Goal: Task Accomplishment & Management: Complete application form

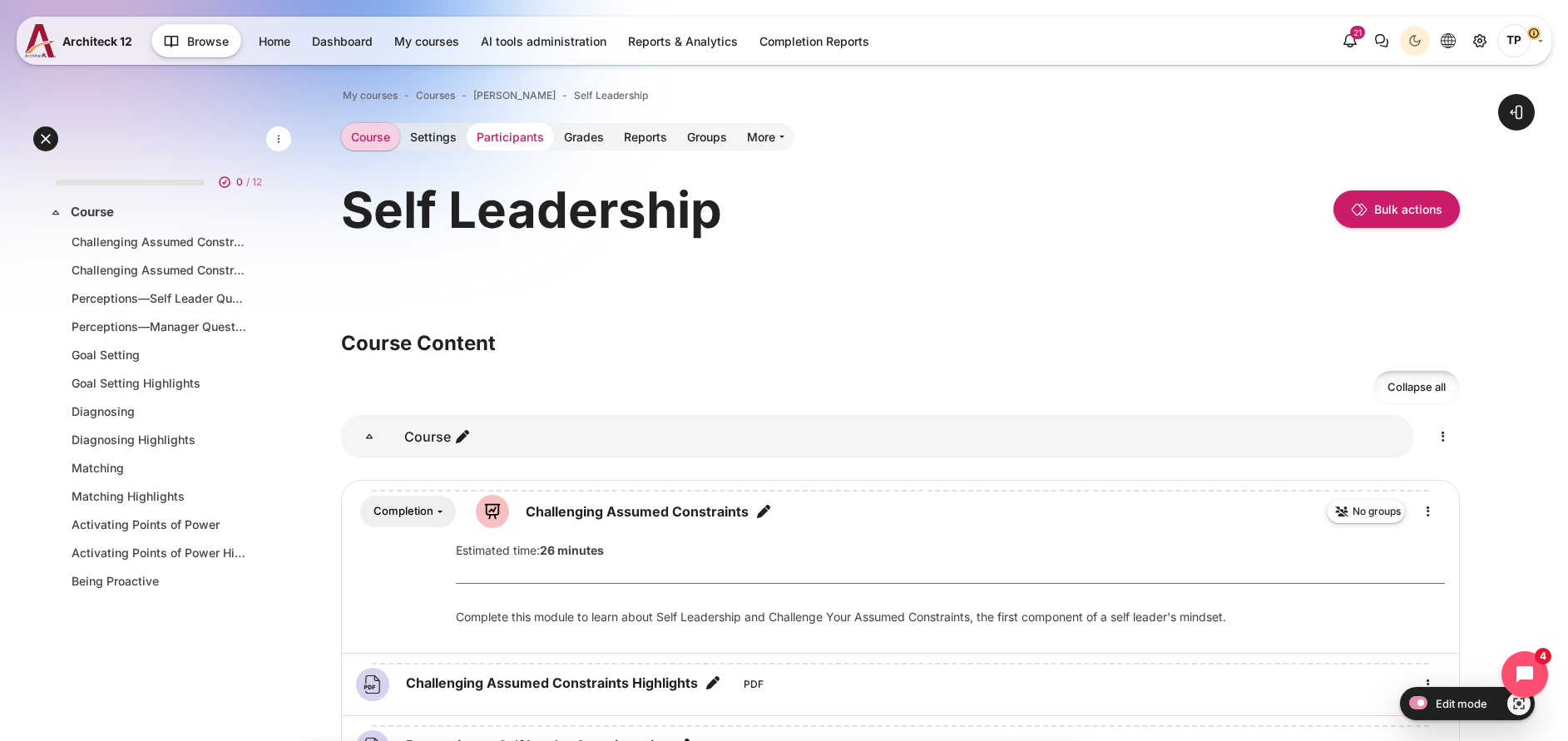
click at [554, 133] on link "Participants" at bounding box center [510, 137] width 88 height 27
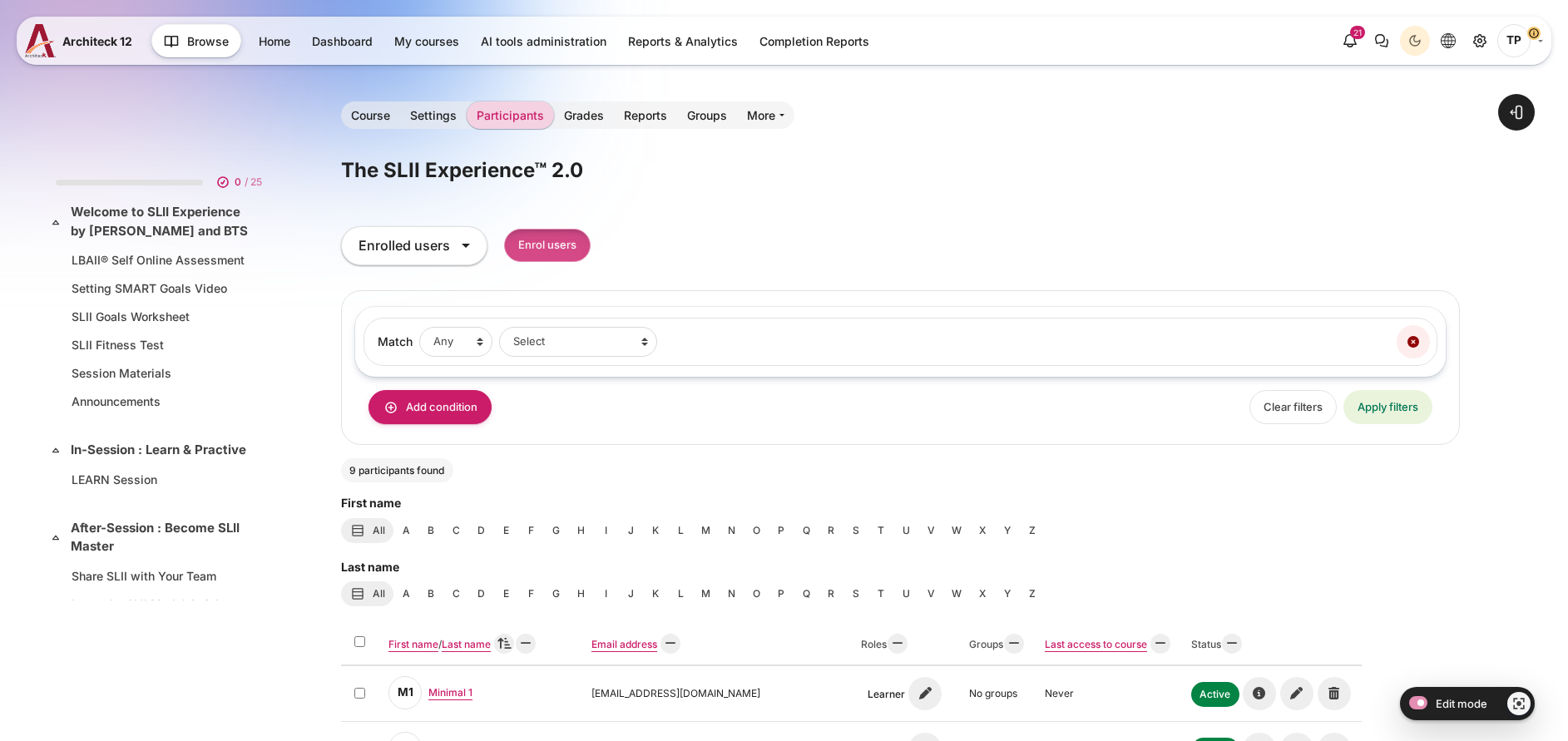
click at [591, 262] on div "Enrol users" at bounding box center [547, 245] width 87 height 39
click at [591, 256] on input "Enrol users" at bounding box center [547, 245] width 87 height 34
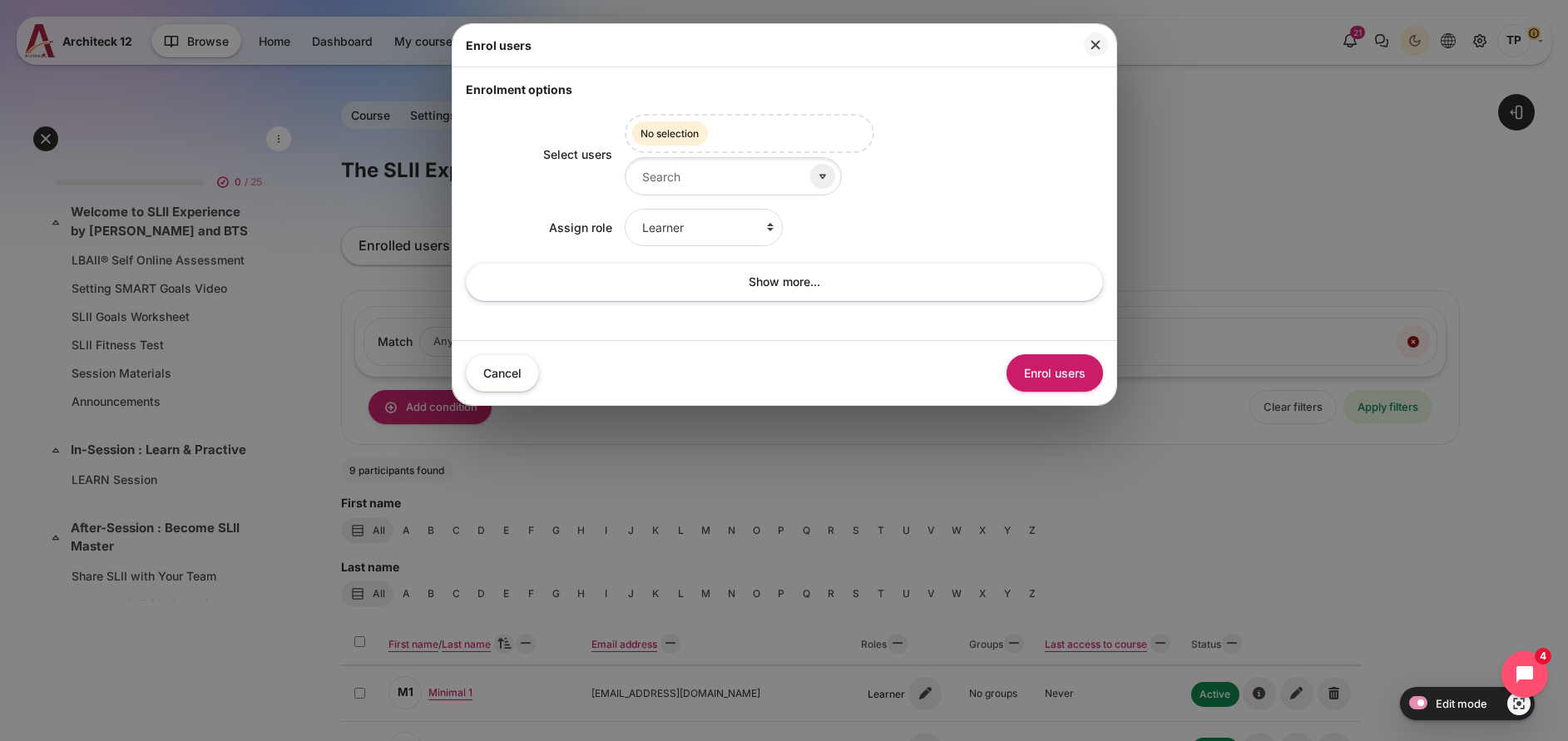
click at [695, 143] on span "No selection" at bounding box center [670, 133] width 76 height 24
click at [676, 180] on input "Select users" at bounding box center [732, 175] width 217 height 37
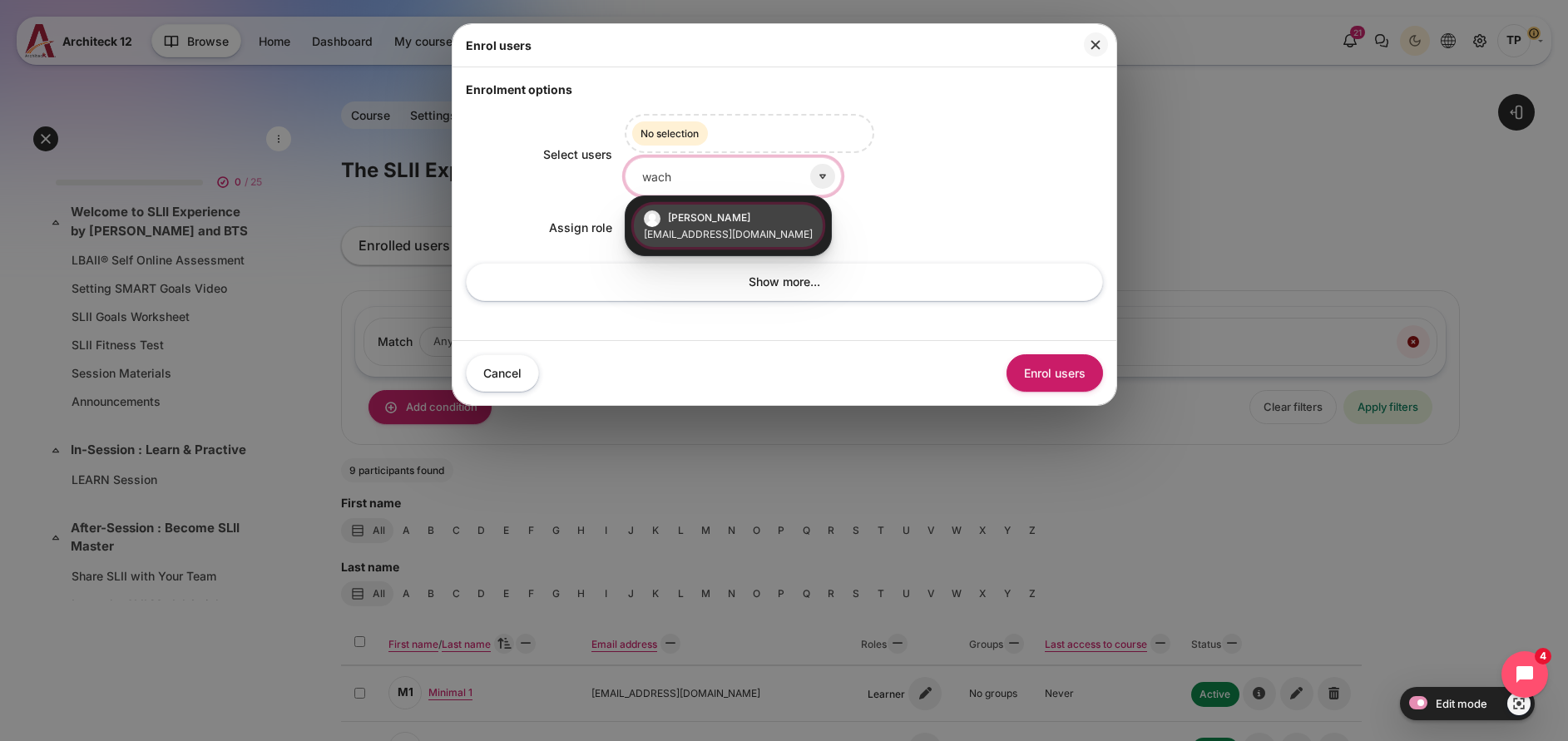
type input "wach"
click at [725, 224] on span "[PERSON_NAME]" at bounding box center [709, 217] width 82 height 13
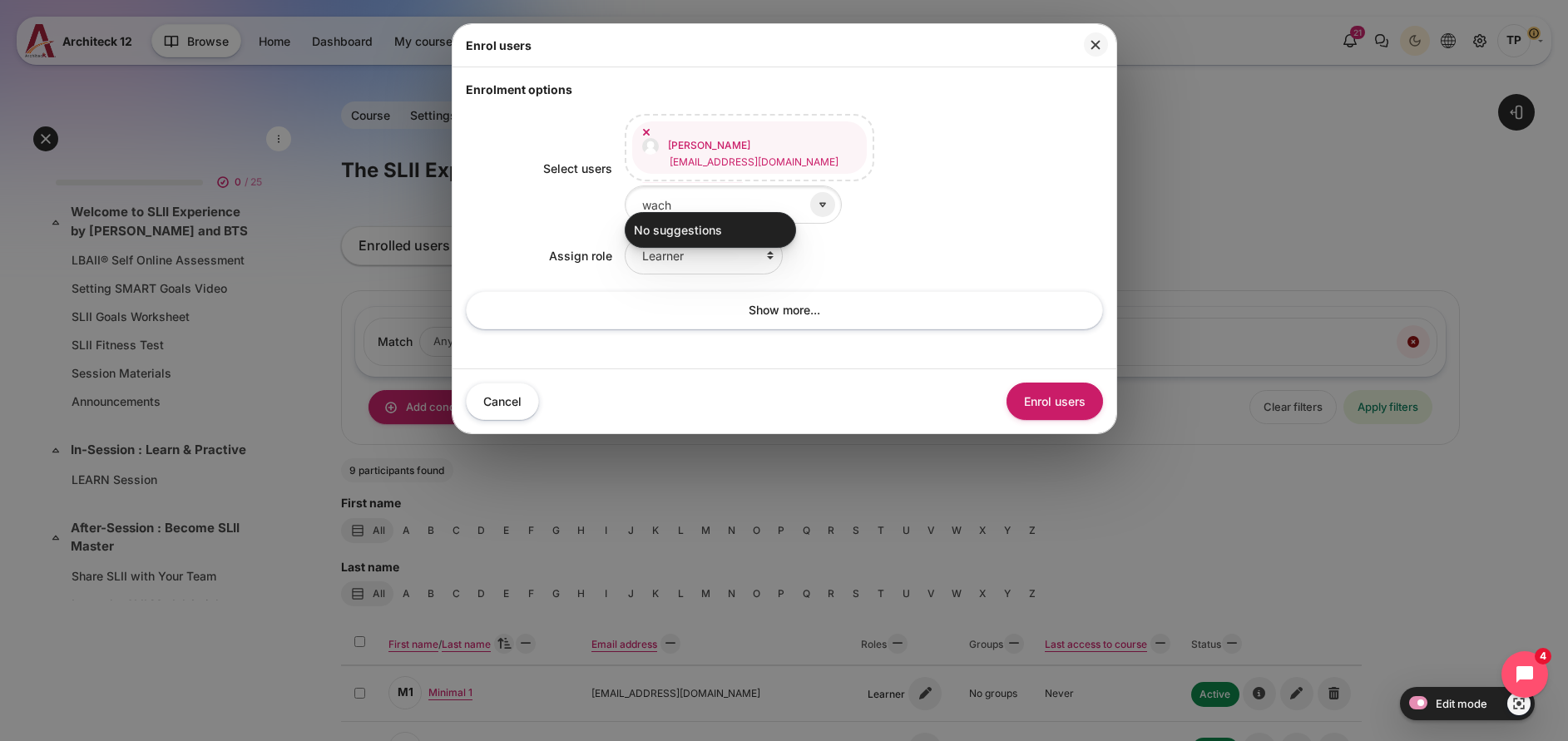
click at [877, 211] on div "Wachirawit Chaiso wachirawit.c@bts.com Selected items: Wachirawit Chaiso wachir…" at bounding box center [863, 169] width 478 height 110
click at [701, 260] on select "Learner Faculty Client Sponsor 3 Manager Teacher Non-editing teacher Student Le…" at bounding box center [703, 255] width 158 height 37
select select "13"
click at [624, 237] on select "Learner Faculty Client Sponsor 3 Manager Teacher Non-editing teacher Student Le…" at bounding box center [703, 255] width 158 height 37
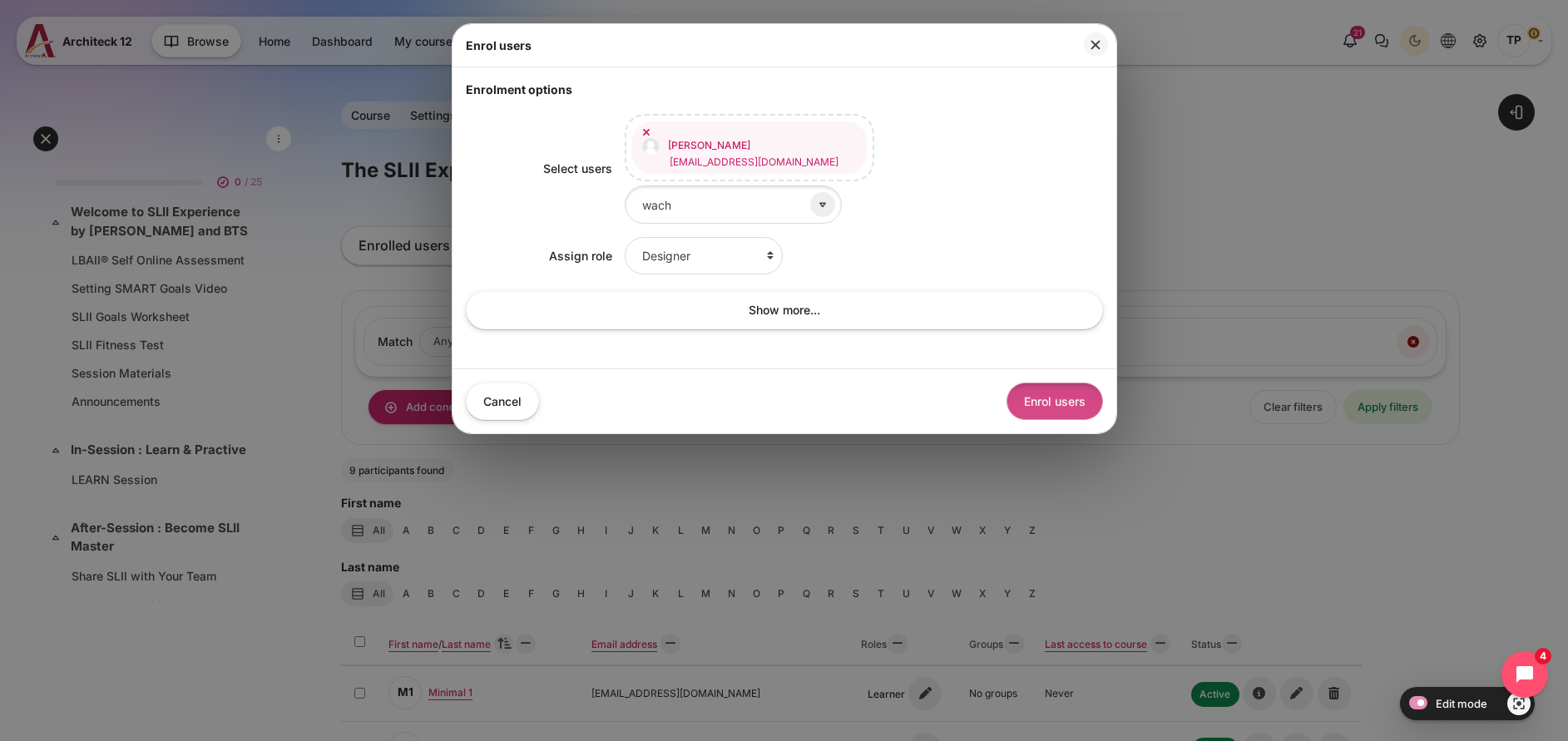
click at [1018, 385] on button "Enrol users" at bounding box center [1055, 401] width 97 height 37
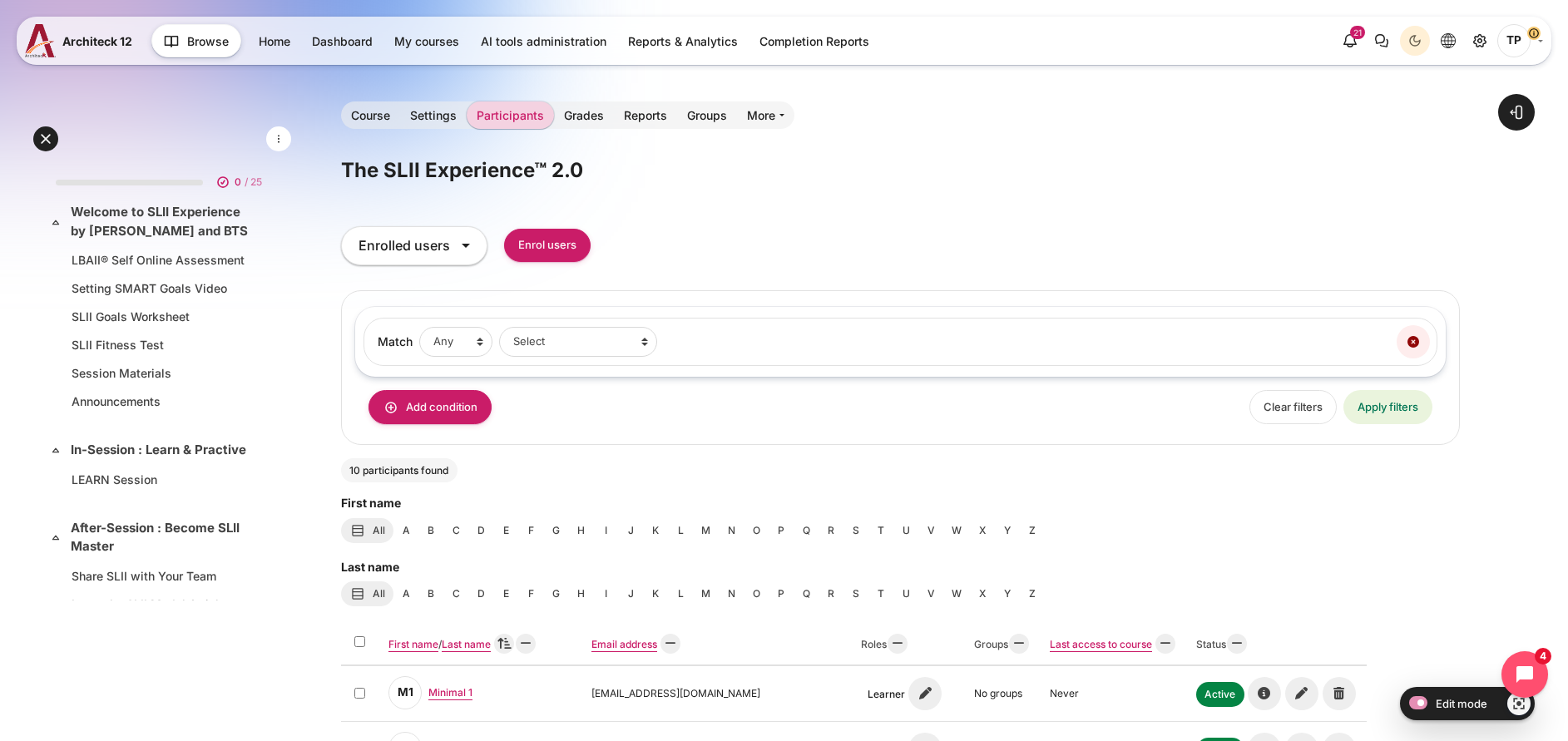
click at [591, 254] on div "Enrol users" at bounding box center [547, 245] width 87 height 34
click at [591, 245] on input "Enrol users" at bounding box center [547, 245] width 87 height 34
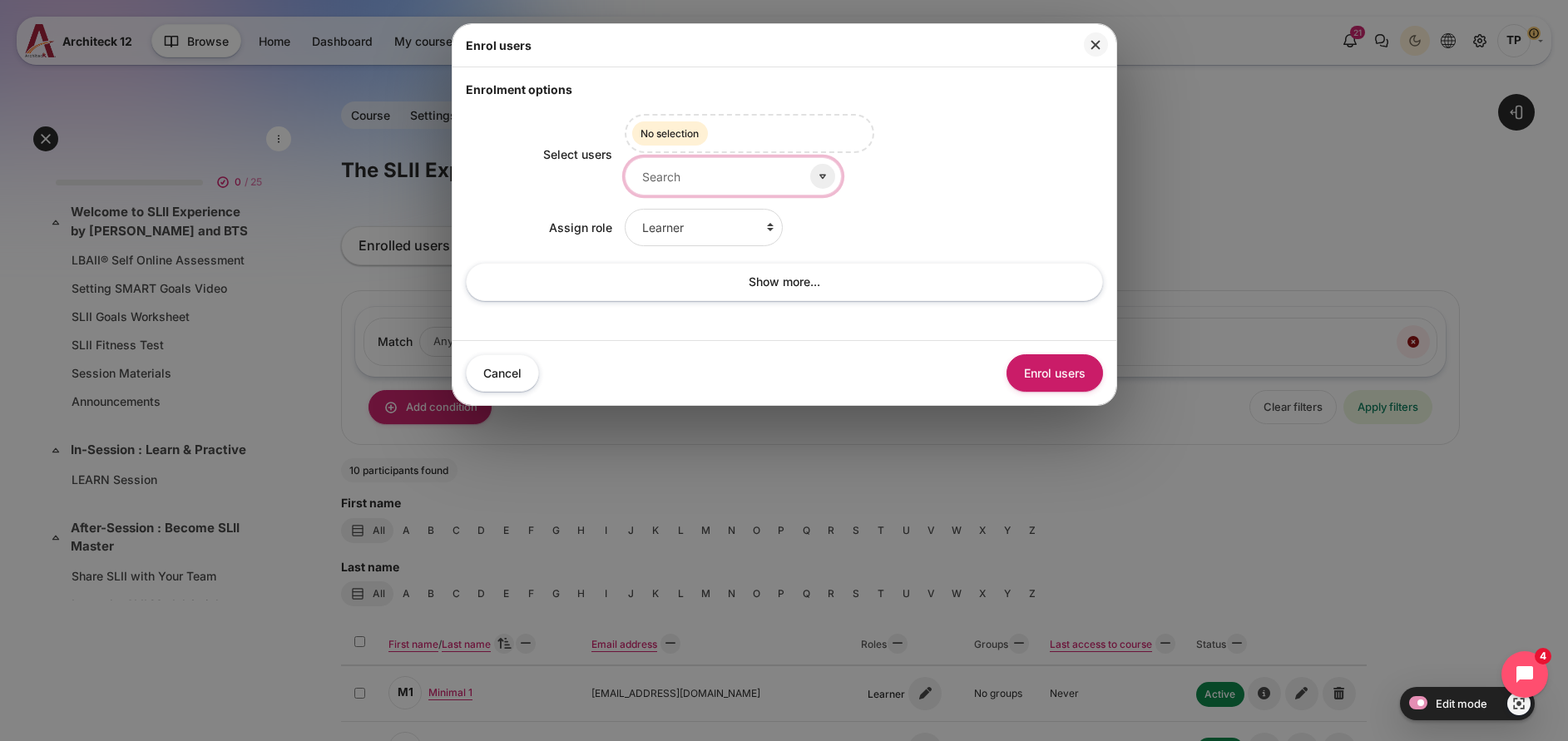
click at [687, 186] on input "Select users" at bounding box center [732, 175] width 217 height 37
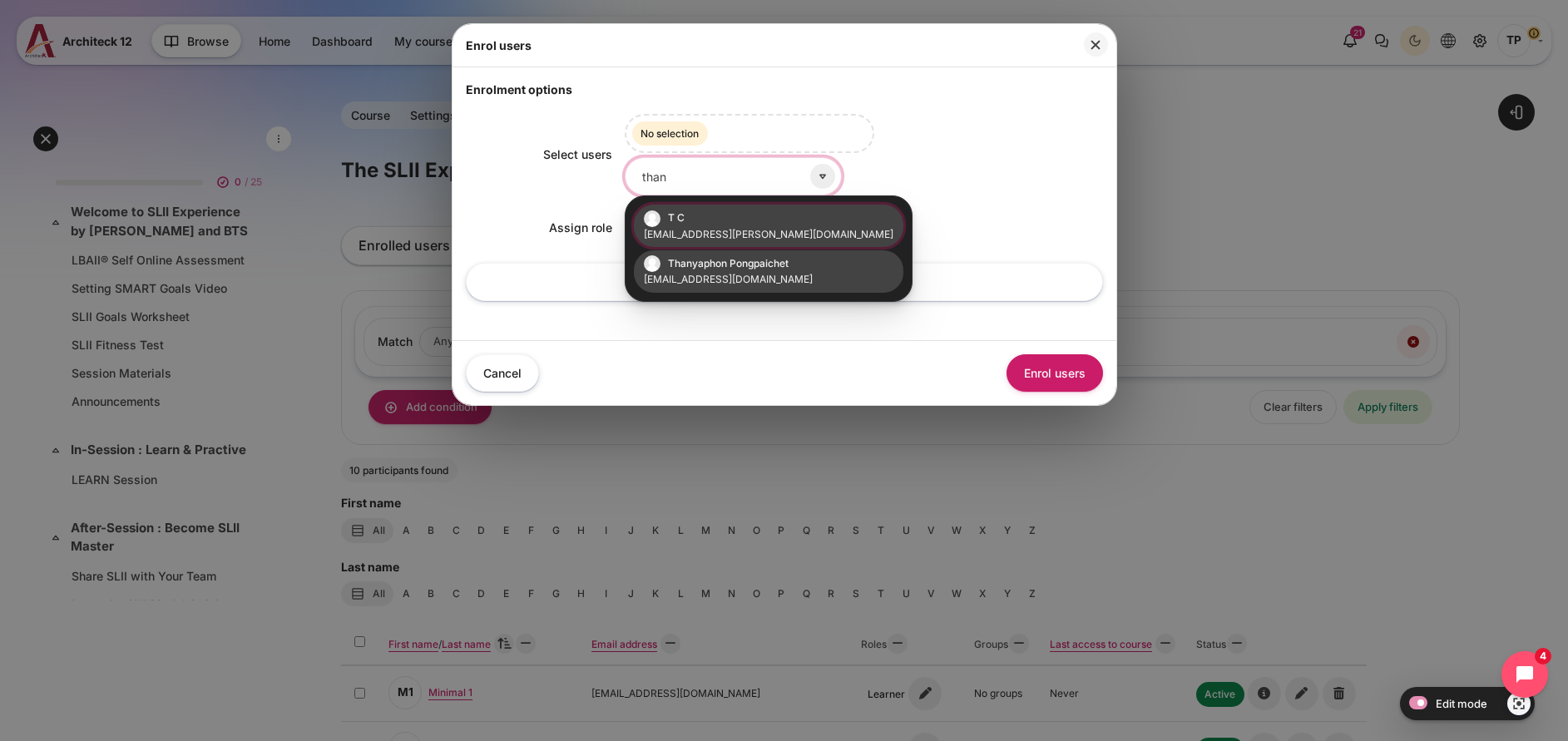
type input "than"
click at [678, 277] on small "[EMAIL_ADDRESS][DOMAIN_NAME]" at bounding box center [768, 280] width 250 height 15
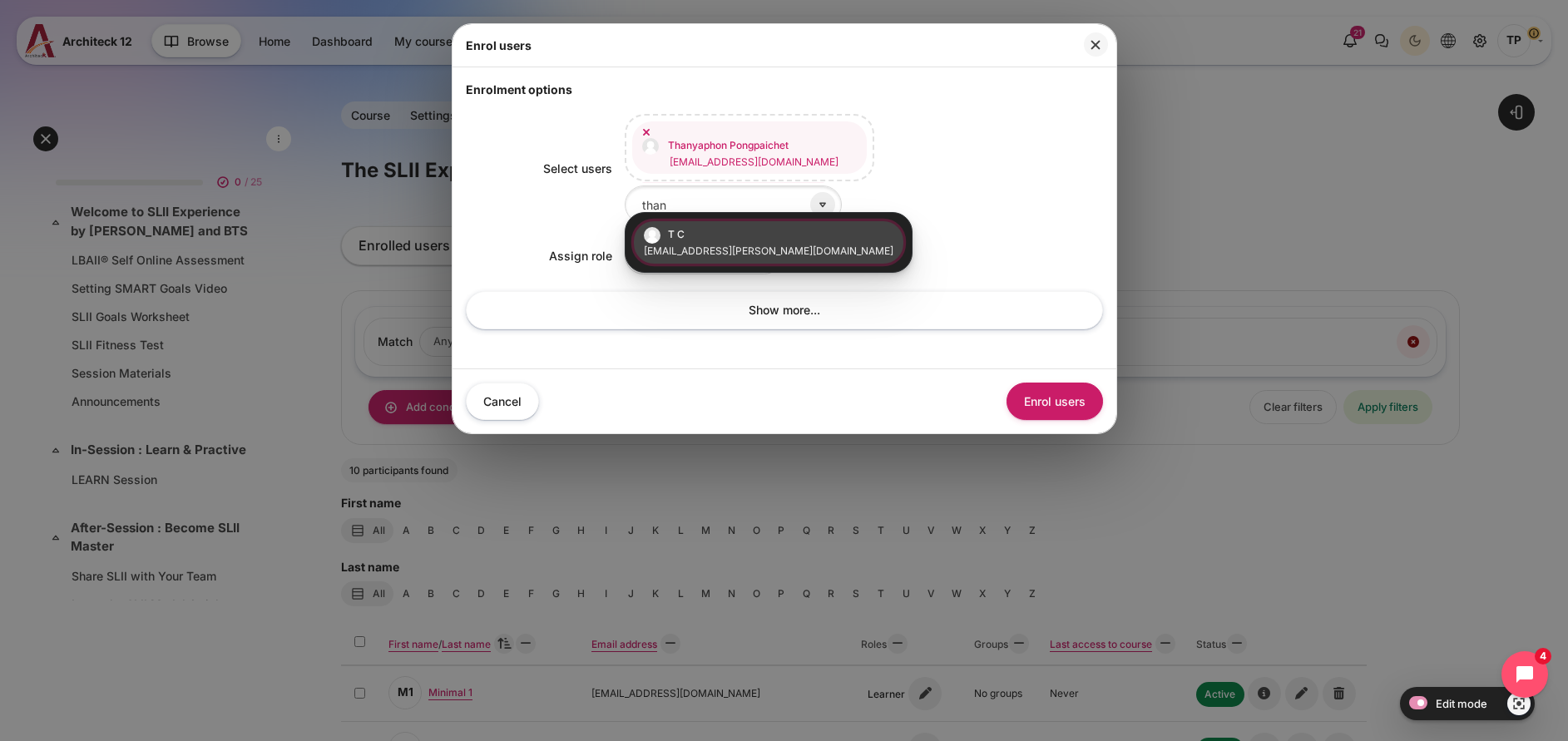
click at [972, 216] on div "Select users T C thanyaphon.chet@gmail.com Thanyaphon Pongpaichet thanyaphon.po…" at bounding box center [784, 226] width 637 height 257
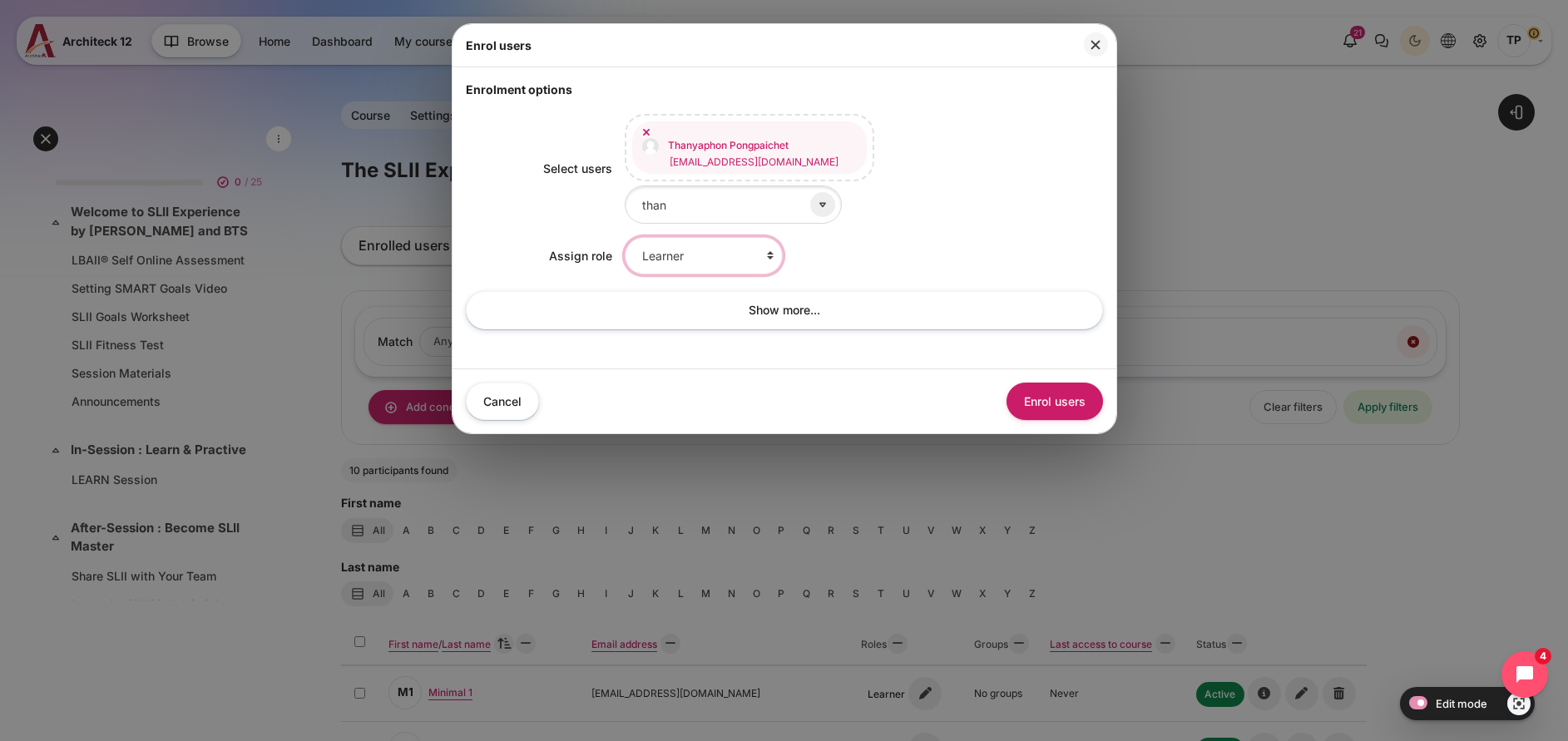
click at [734, 247] on select "Learner Faculty Client Sponsor 3 Manager Teacher Non-editing teacher Student Le…" at bounding box center [703, 255] width 158 height 37
click at [624, 237] on select "Learner Faculty Client Sponsor 3 Manager Teacher Non-editing teacher Student Le…" at bounding box center [703, 255] width 158 height 37
click at [728, 252] on select "Learner Faculty Client Sponsor 3 Manager Teacher Non-editing teacher Student Le…" at bounding box center [703, 255] width 158 height 37
click at [624, 237] on select "Learner Faculty Client Sponsor 3 Manager Teacher Non-editing teacher Student Le…" at bounding box center [703, 255] width 158 height 37
click at [740, 238] on select "Learner Faculty Client Sponsor 3 Manager Teacher Non-editing teacher Student Le…" at bounding box center [703, 255] width 158 height 37
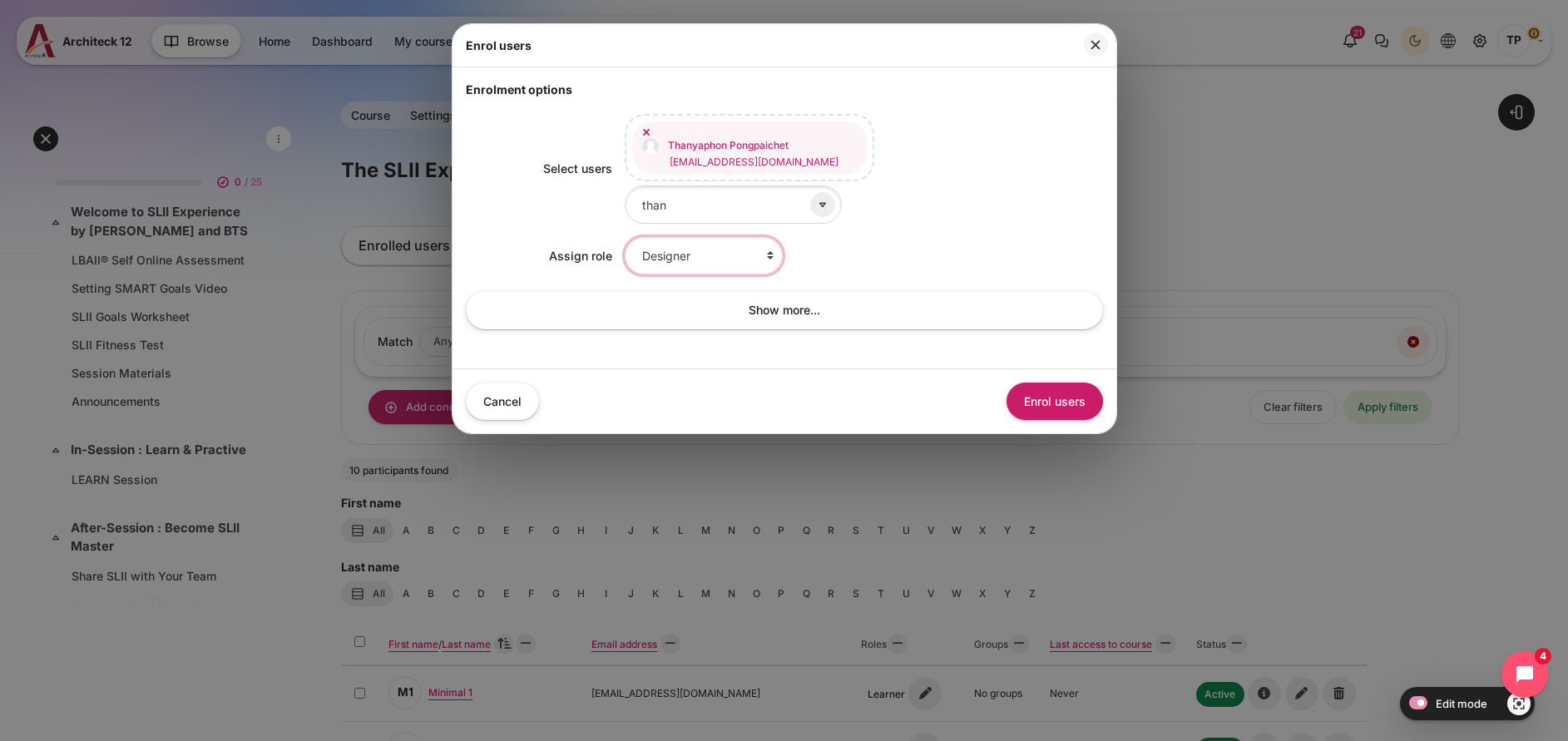
select select "14"
click at [624, 237] on select "Learner Faculty Client Sponsor 3 Manager Teacher Non-editing teacher Student Le…" at bounding box center [703, 255] width 158 height 37
click at [1083, 388] on button "Enrol users" at bounding box center [1055, 401] width 97 height 37
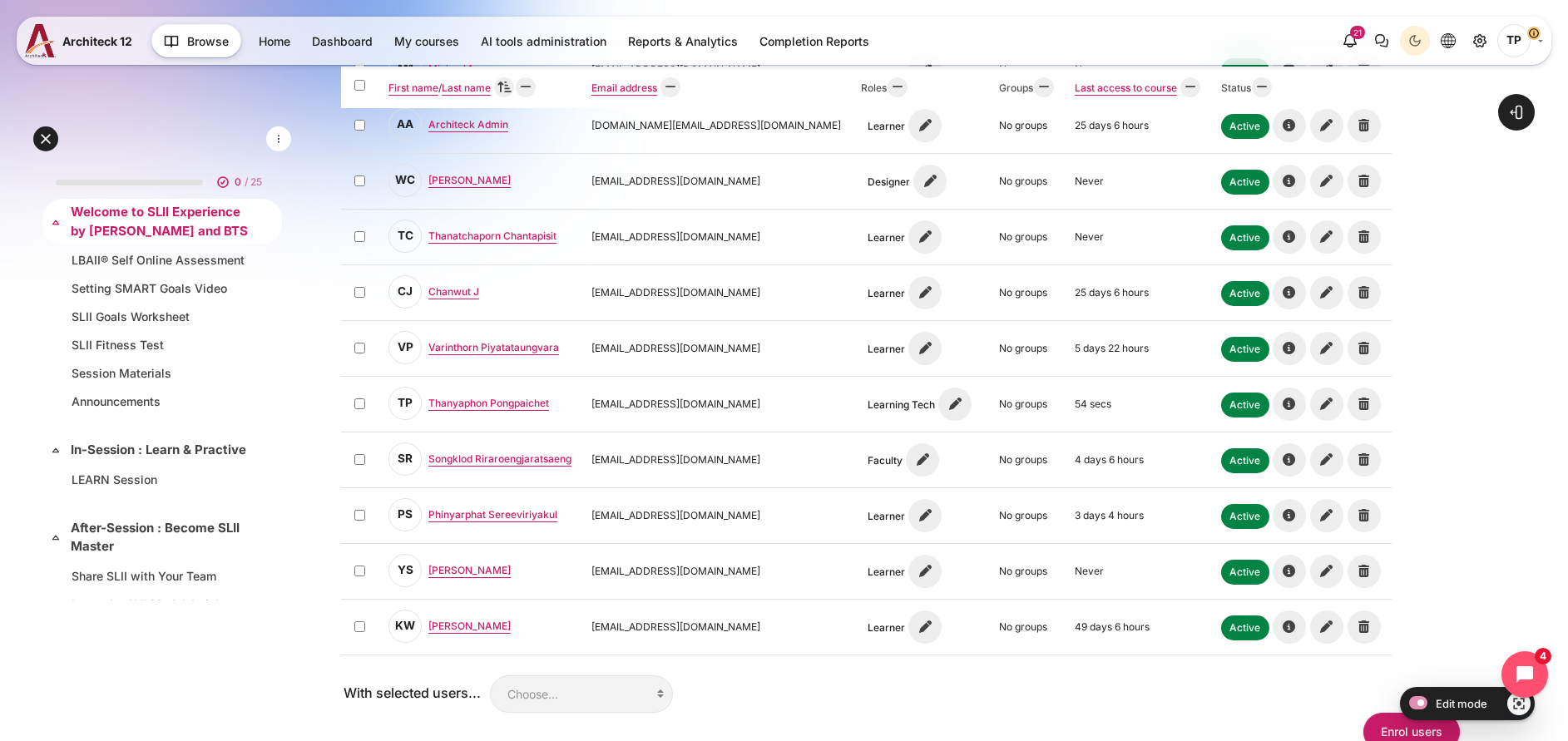
click at [105, 203] on link "Welcome to SLII Experience by Blanchard and BTS" at bounding box center [160, 221] width 180 height 37
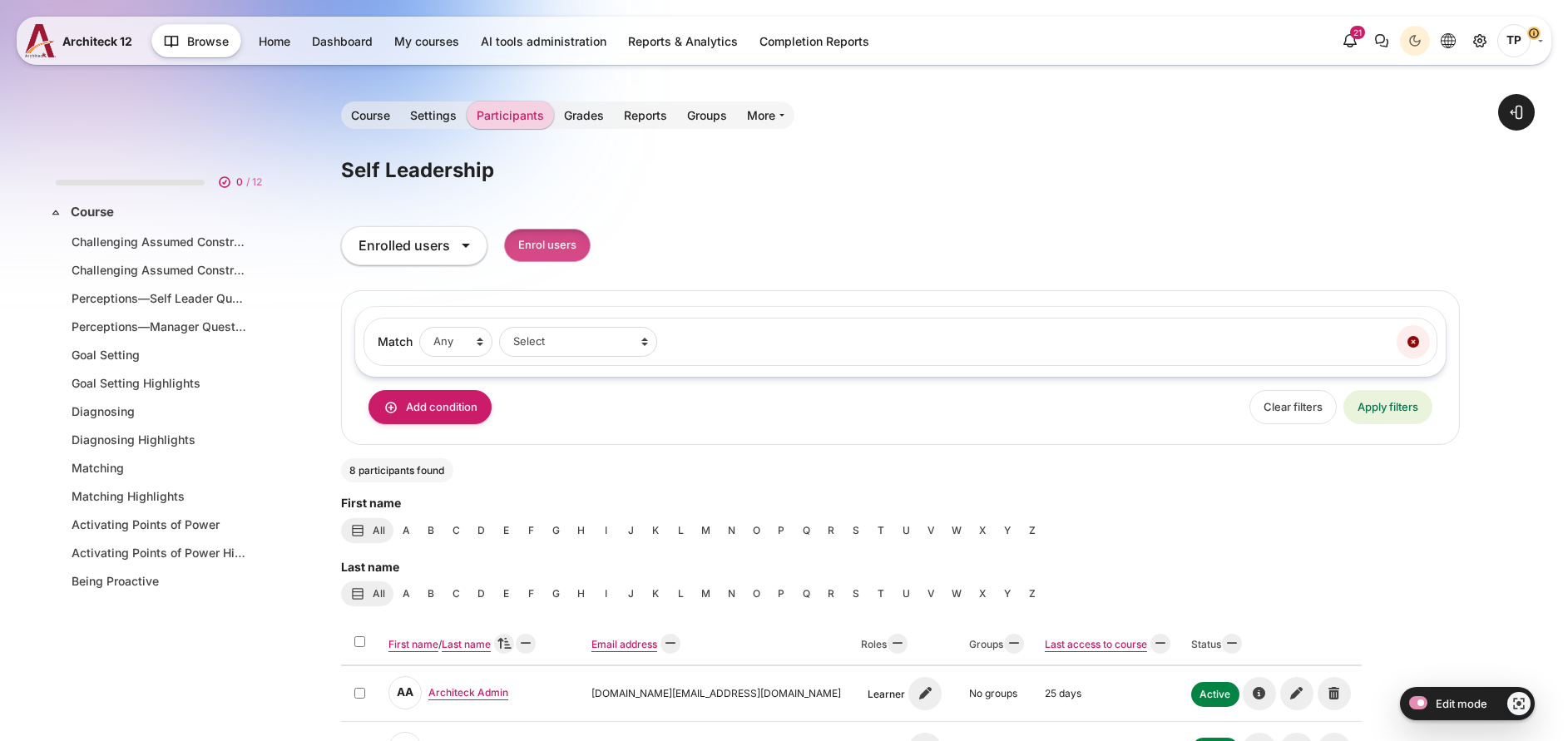
click at [591, 253] on input "Enrol users" at bounding box center [547, 245] width 87 height 34
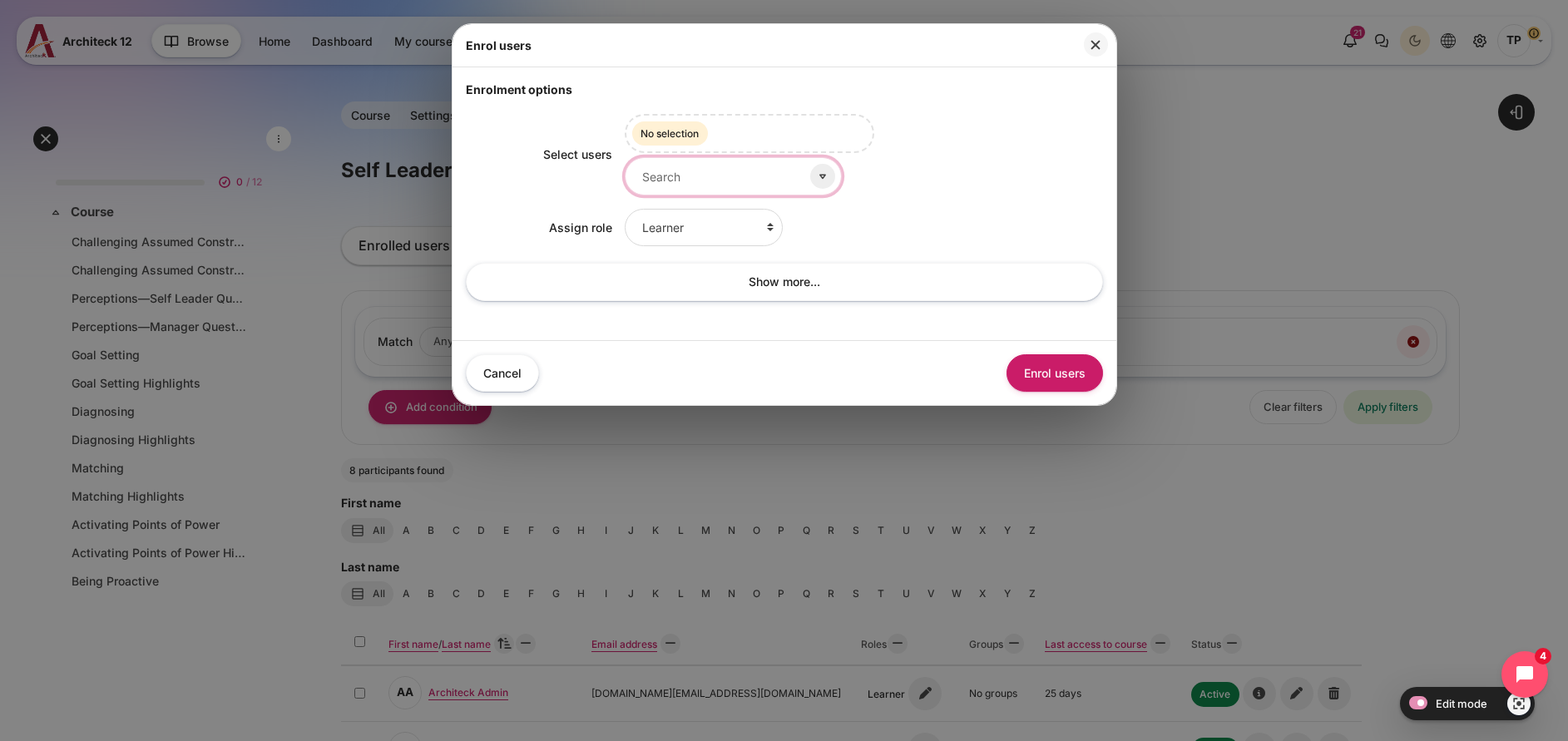
click at [682, 173] on input "Select users" at bounding box center [732, 175] width 217 height 37
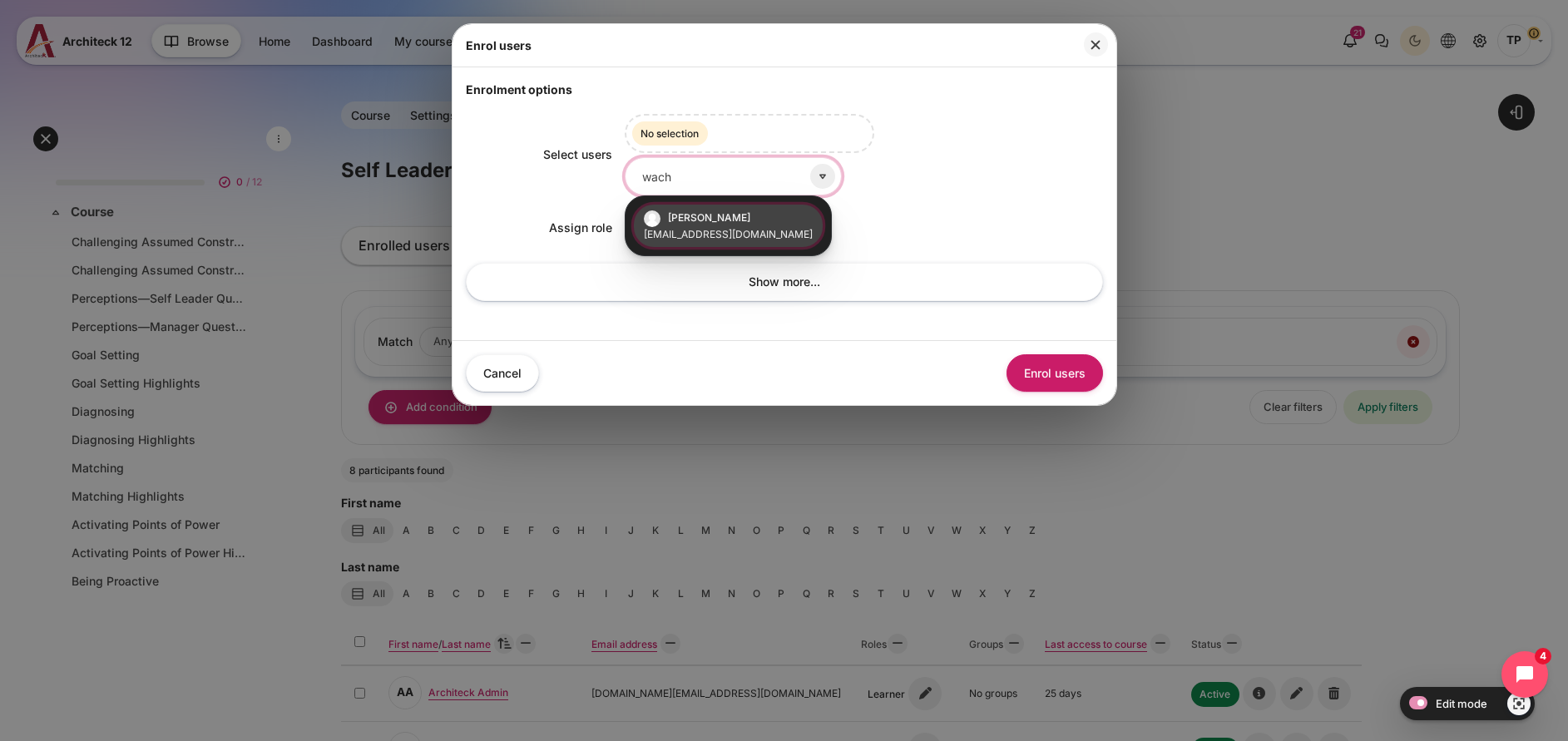
type input "wach"
click at [702, 219] on span "[PERSON_NAME]" at bounding box center [709, 217] width 82 height 13
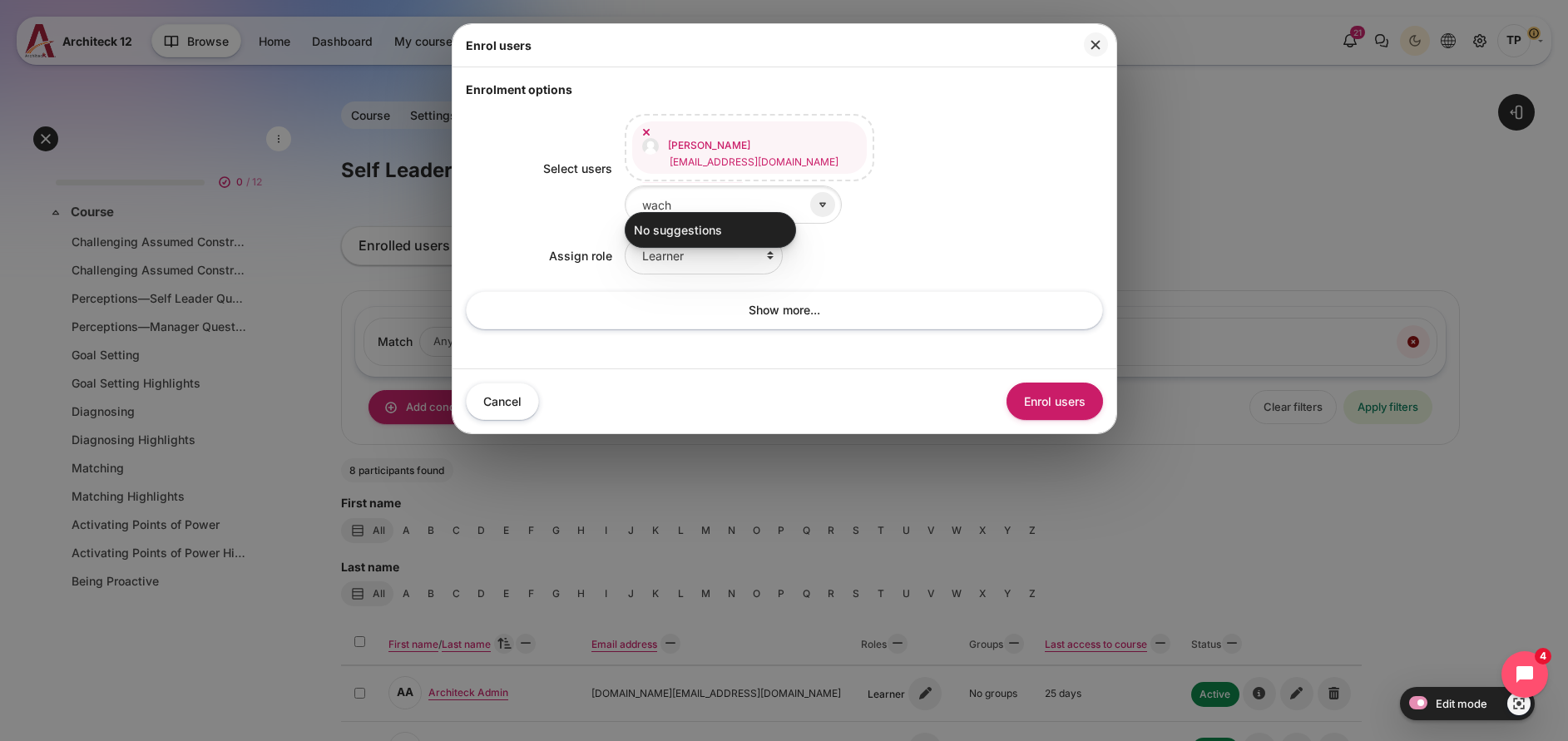
click at [693, 240] on ul "No suggestions" at bounding box center [709, 229] width 171 height 36
click at [688, 251] on select "Learner Faculty Client Sponsor 3 Manager Teacher Non-editing teacher Student Le…" at bounding box center [703, 255] width 158 height 37
select select "13"
click at [624, 237] on select "Learner Faculty Client Sponsor 3 Manager Teacher Non-editing teacher Student Le…" at bounding box center [703, 255] width 158 height 37
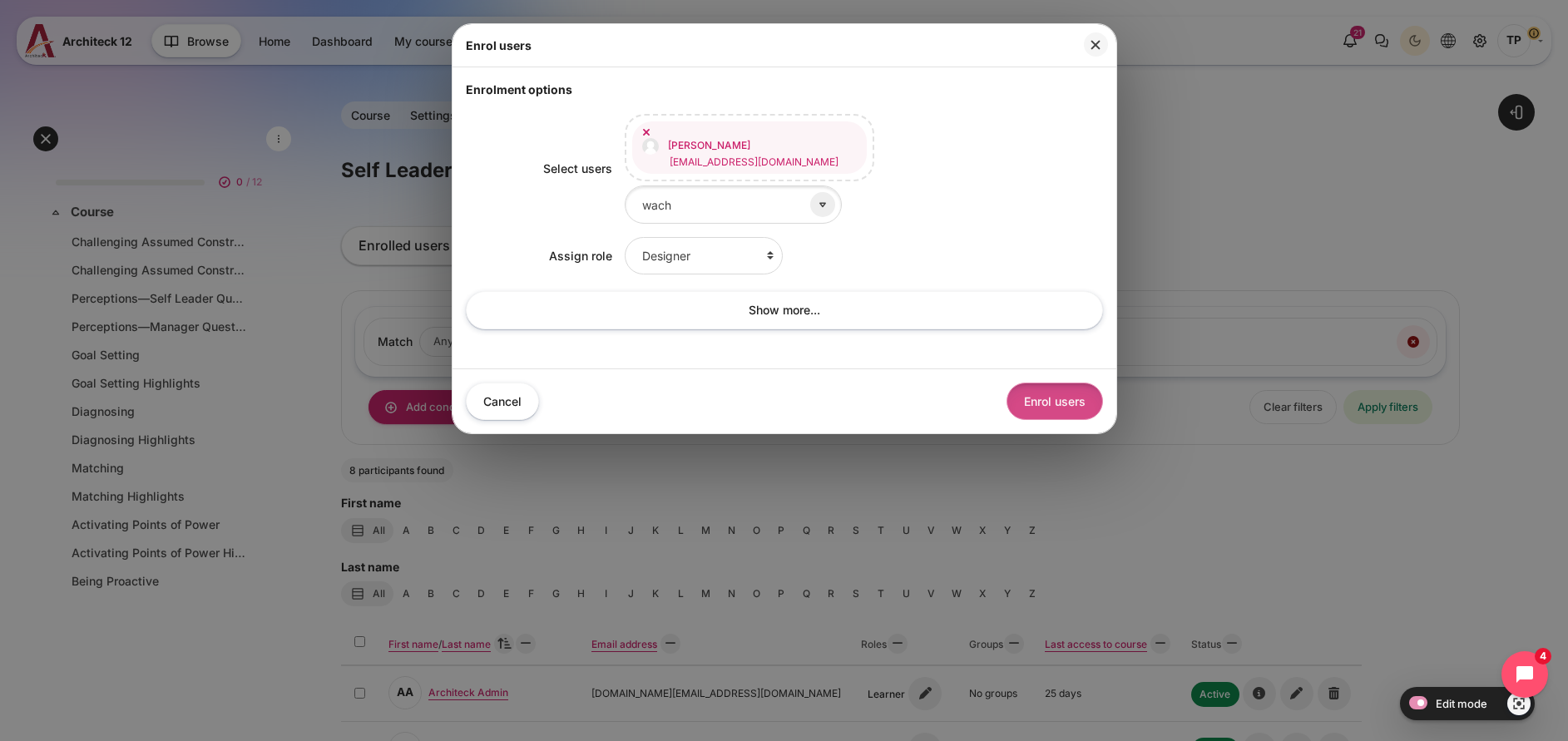
click at [1057, 383] on button "Enrol users" at bounding box center [1055, 401] width 97 height 37
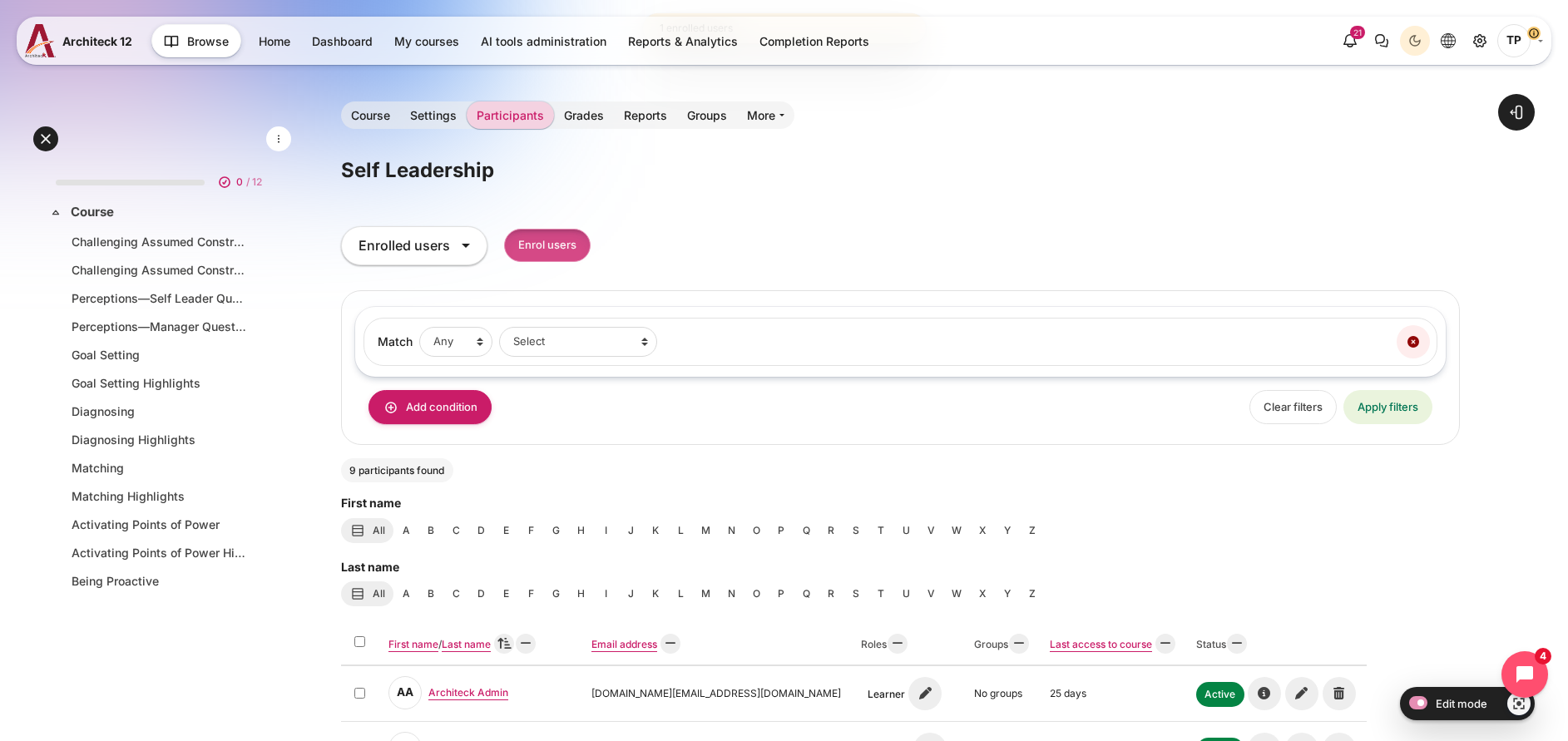
click at [591, 246] on input "Enrol users" at bounding box center [547, 245] width 87 height 34
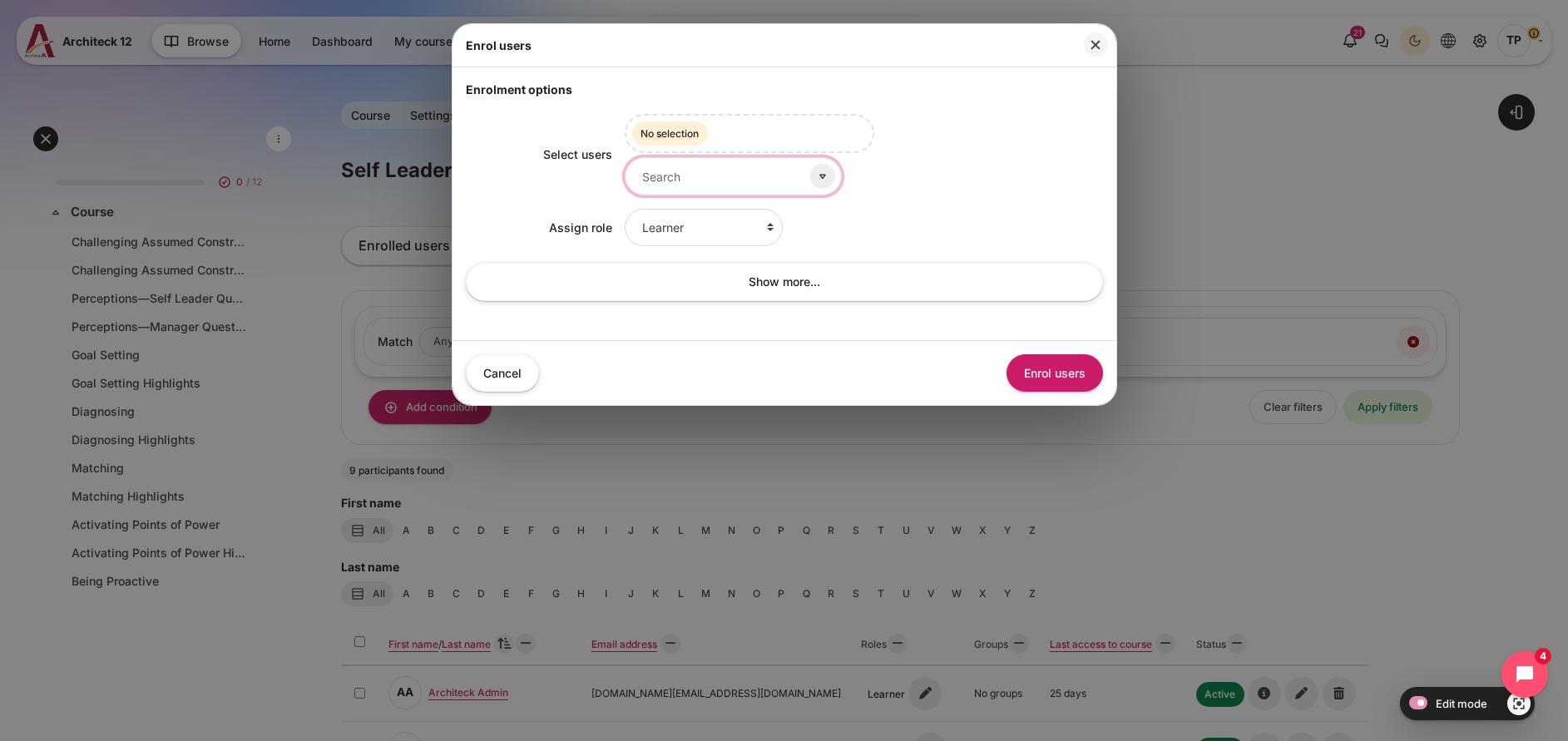
click at [669, 181] on input "Select users" at bounding box center [732, 175] width 217 height 37
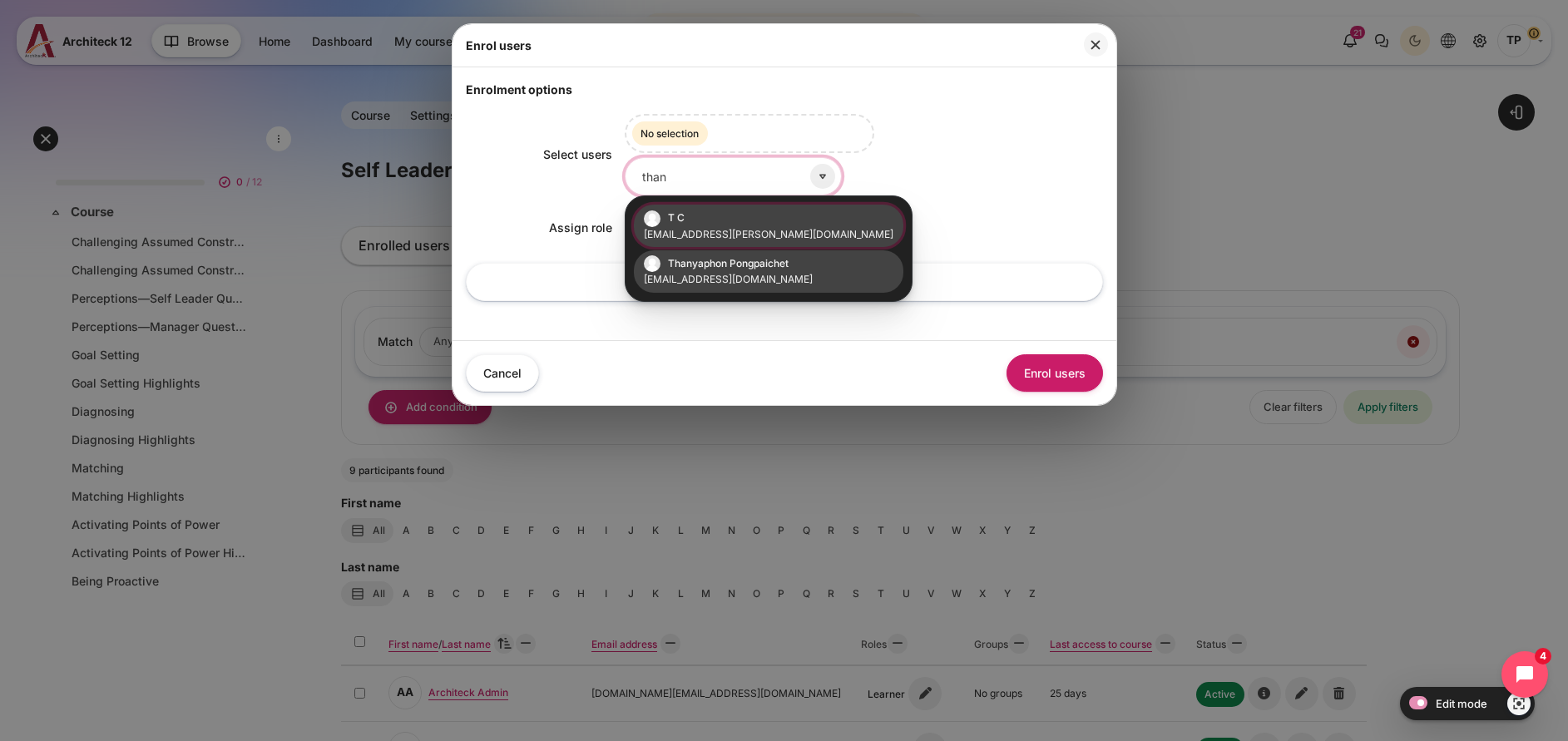
type input "than"
click at [733, 283] on small "[EMAIL_ADDRESS][DOMAIN_NAME]" at bounding box center [768, 280] width 250 height 15
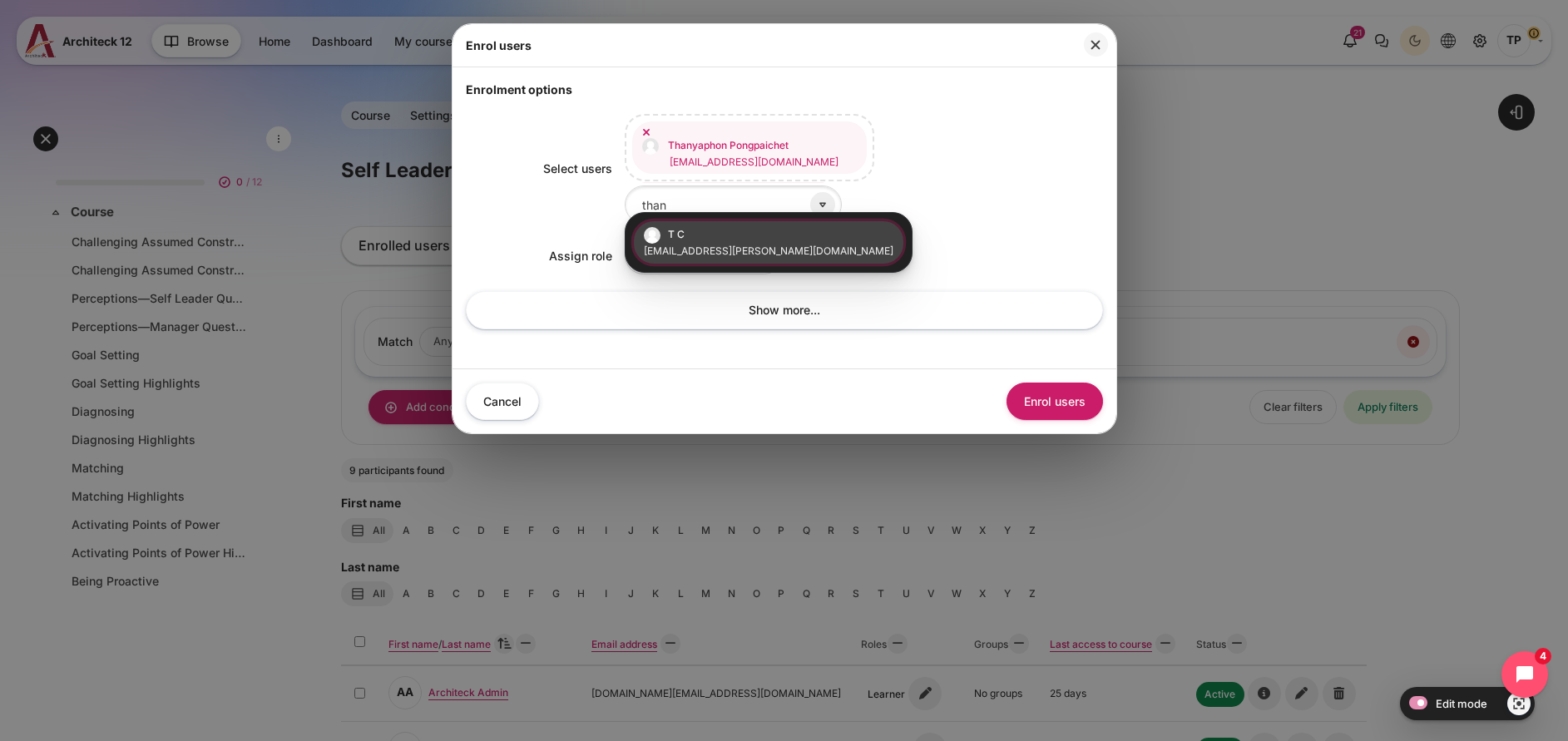
click at [958, 205] on div "T C [EMAIL_ADDRESS][PERSON_NAME][DOMAIN_NAME] Thanyaphon Pongpaichet [EMAIL_ADD…" at bounding box center [863, 169] width 478 height 110
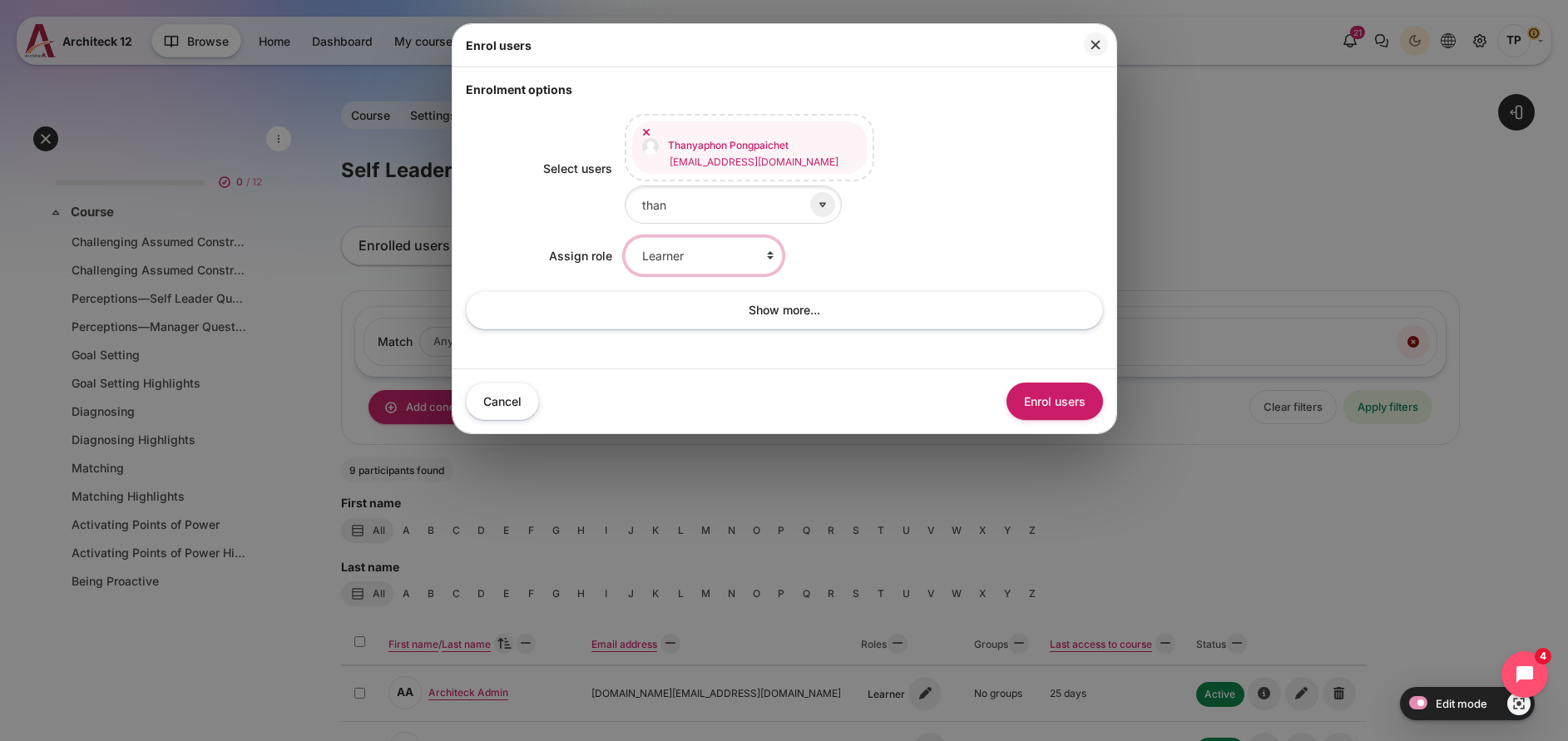
click at [670, 244] on select "Learner Faculty Client Sponsor 3 Manager Teacher Non-editing teacher Student Le…" at bounding box center [703, 255] width 158 height 37
select select "14"
click at [624, 237] on select "Learner Faculty Client Sponsor 3 Manager Teacher Non-editing teacher Student Le…" at bounding box center [703, 255] width 158 height 37
click at [1019, 385] on button "Enrol users" at bounding box center [1055, 401] width 97 height 37
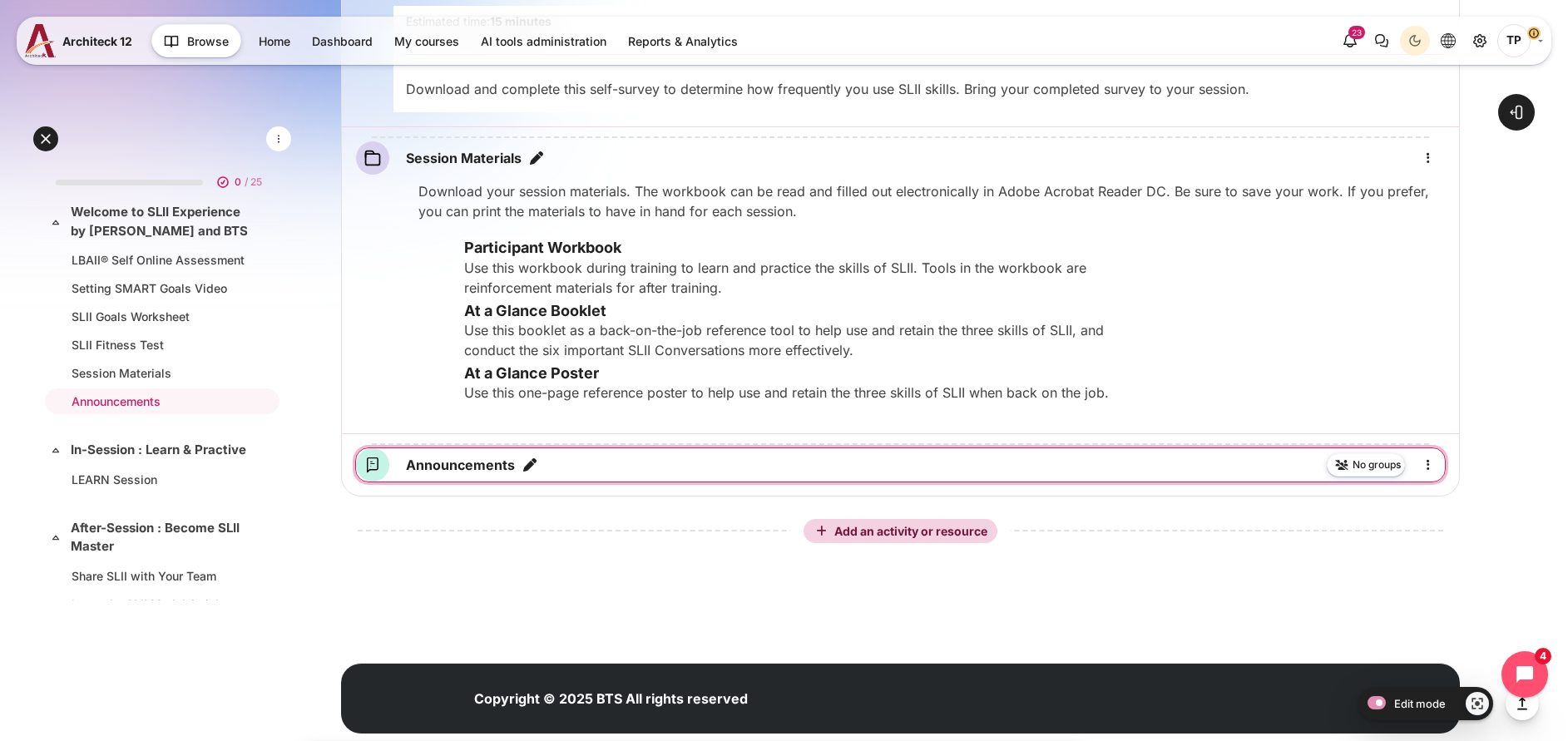
scroll to position [1548, 0]
